Goal: Information Seeking & Learning: Learn about a topic

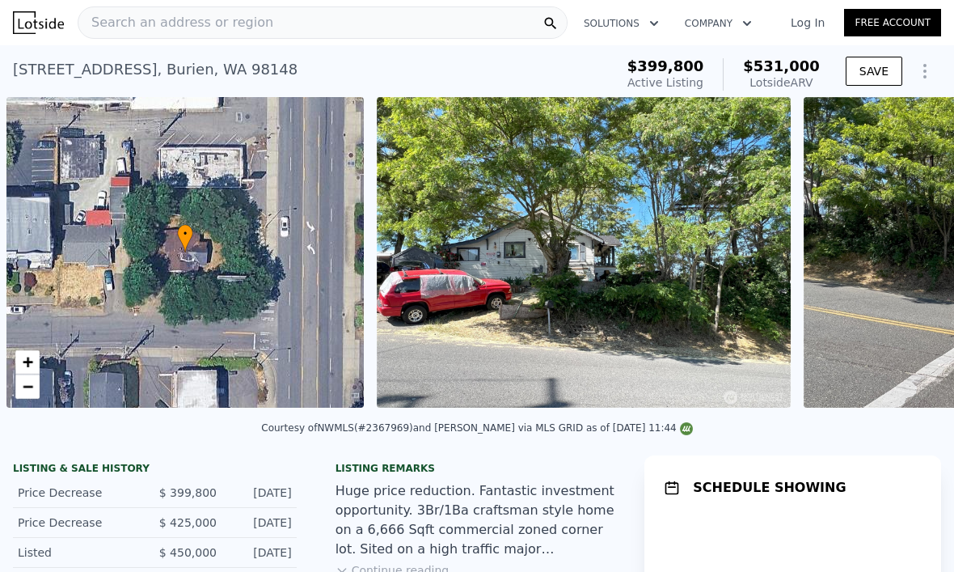
scroll to position [0, 6]
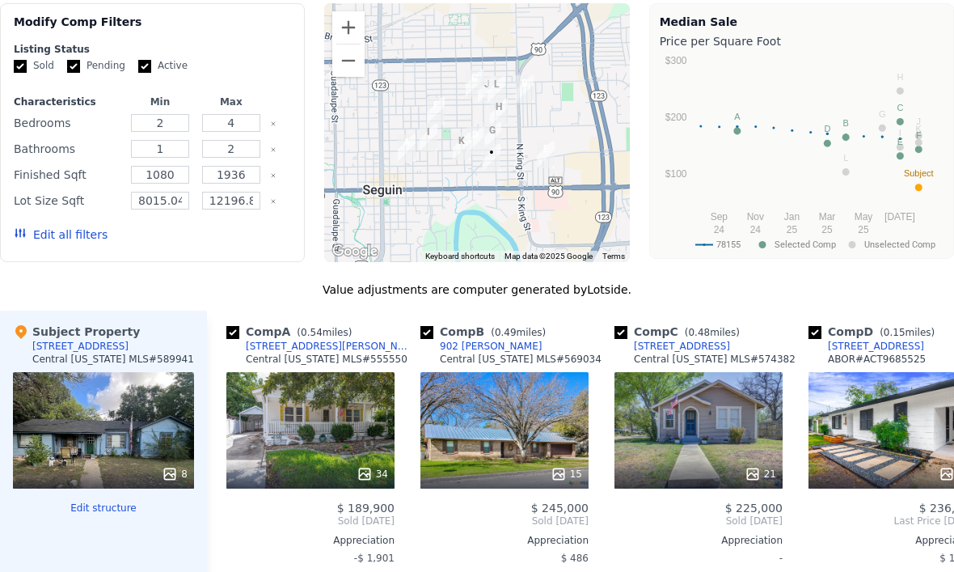
scroll to position [1351, 0]
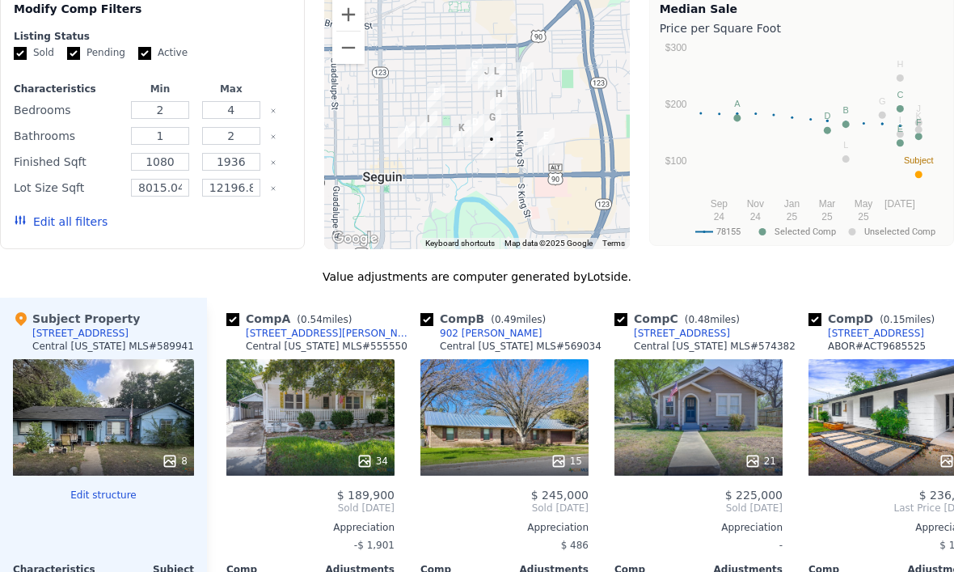
click at [747, 466] on icon at bounding box center [753, 461] width 16 height 16
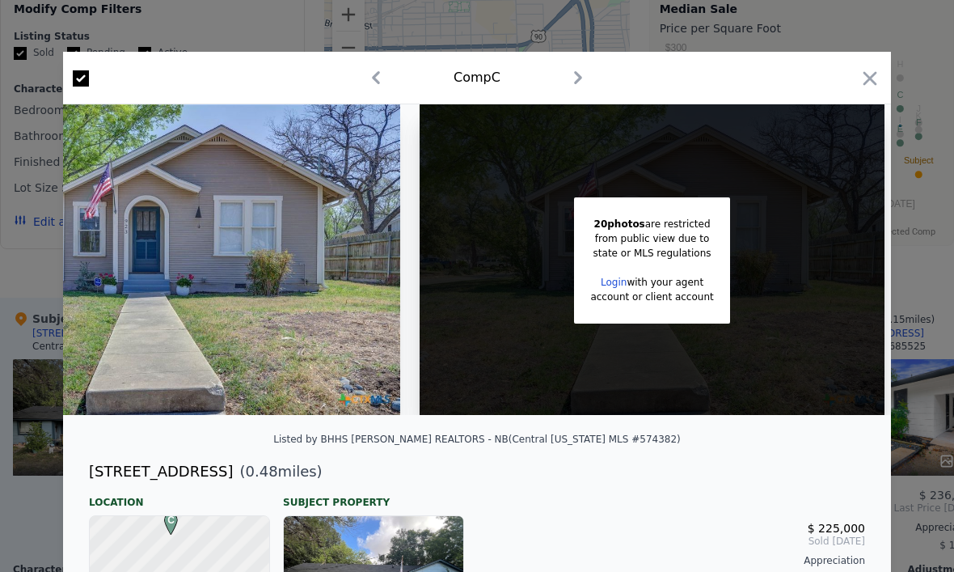
scroll to position [0, 129]
click at [918, 311] on div at bounding box center [477, 286] width 954 height 572
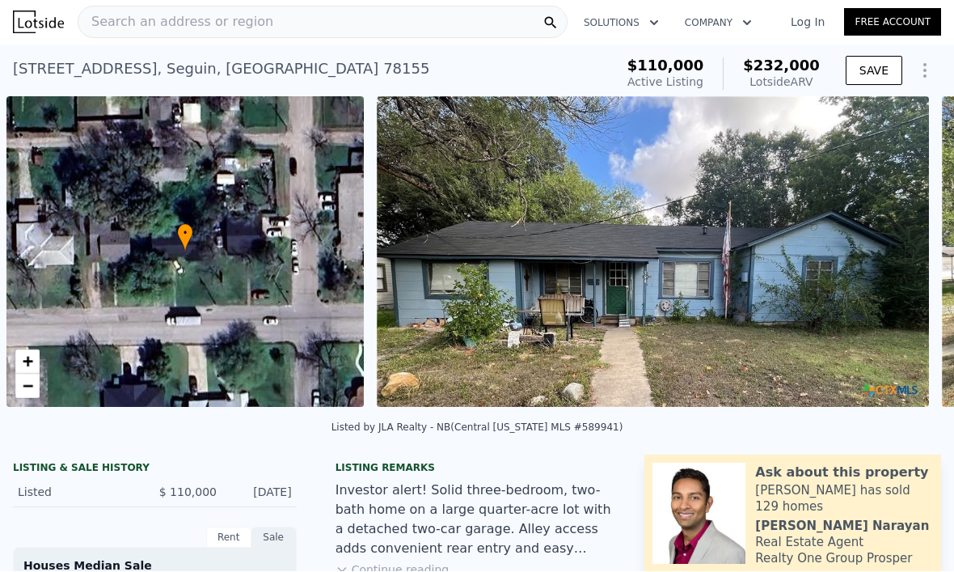
scroll to position [0, 6]
